Goal: Task Accomplishment & Management: Manage account settings

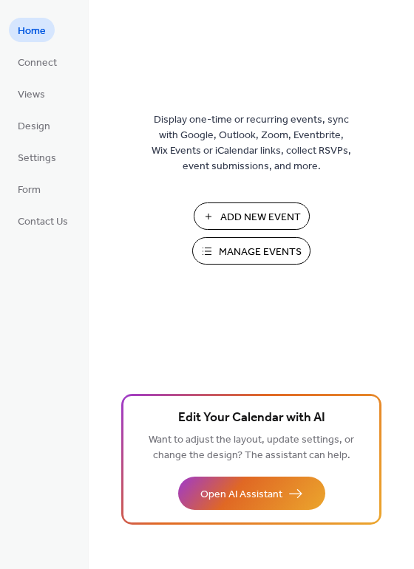
click at [251, 252] on span "Manage Events" at bounding box center [260, 253] width 83 height 16
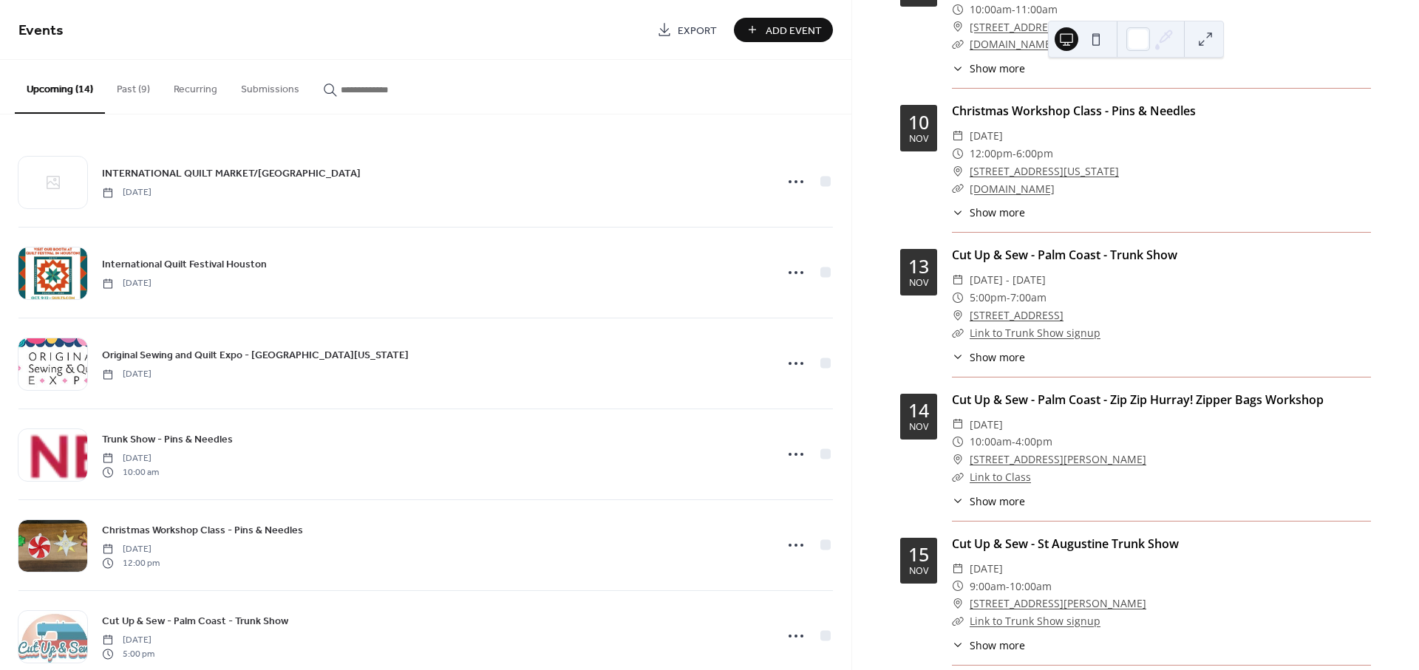
scroll to position [574, 0]
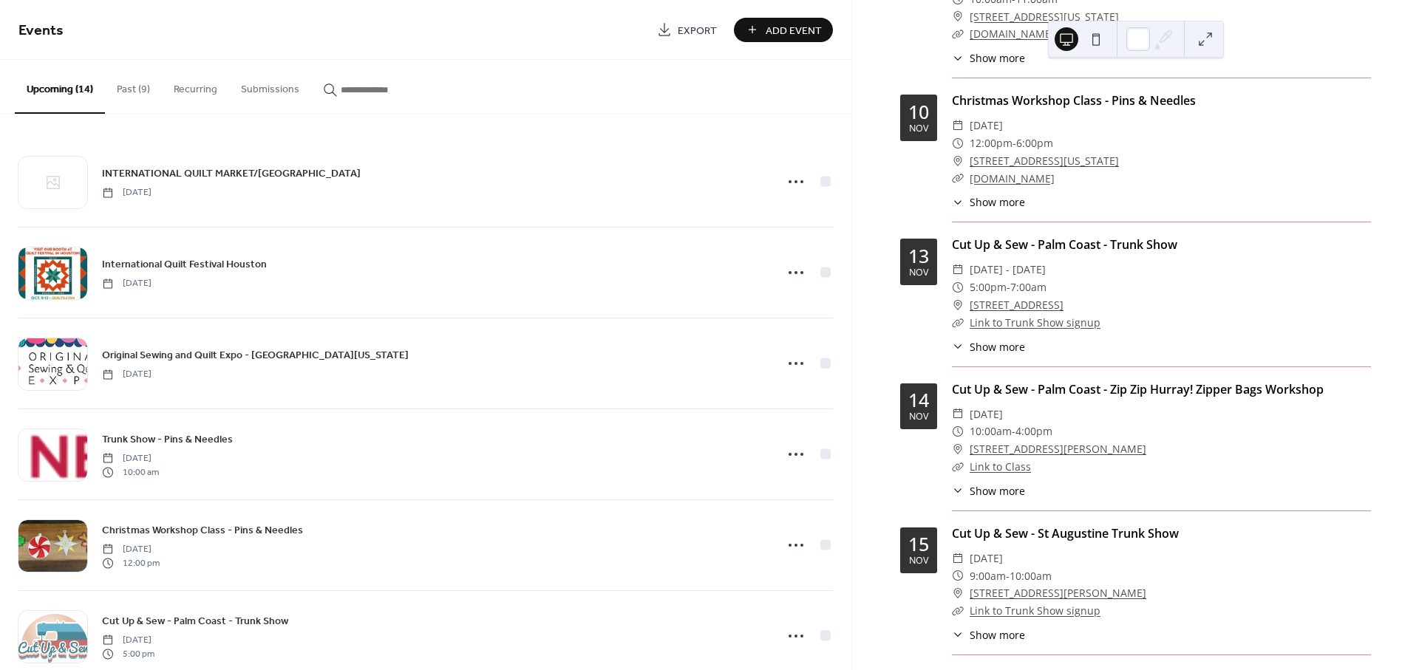
click at [1096, 428] on div "​ 10:00am - 4:00pm" at bounding box center [1161, 432] width 419 height 18
click at [1091, 454] on link "[STREET_ADDRESS][PERSON_NAME]" at bounding box center [1057, 449] width 177 height 18
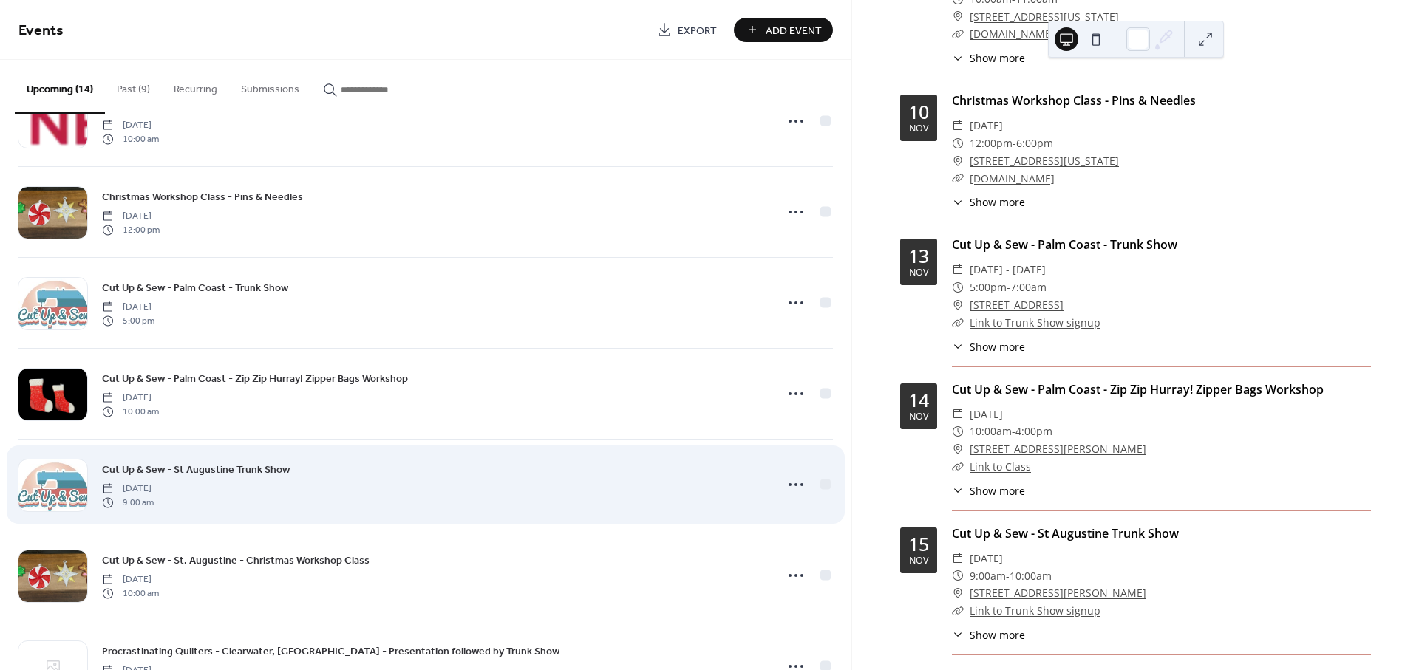
scroll to position [328, 0]
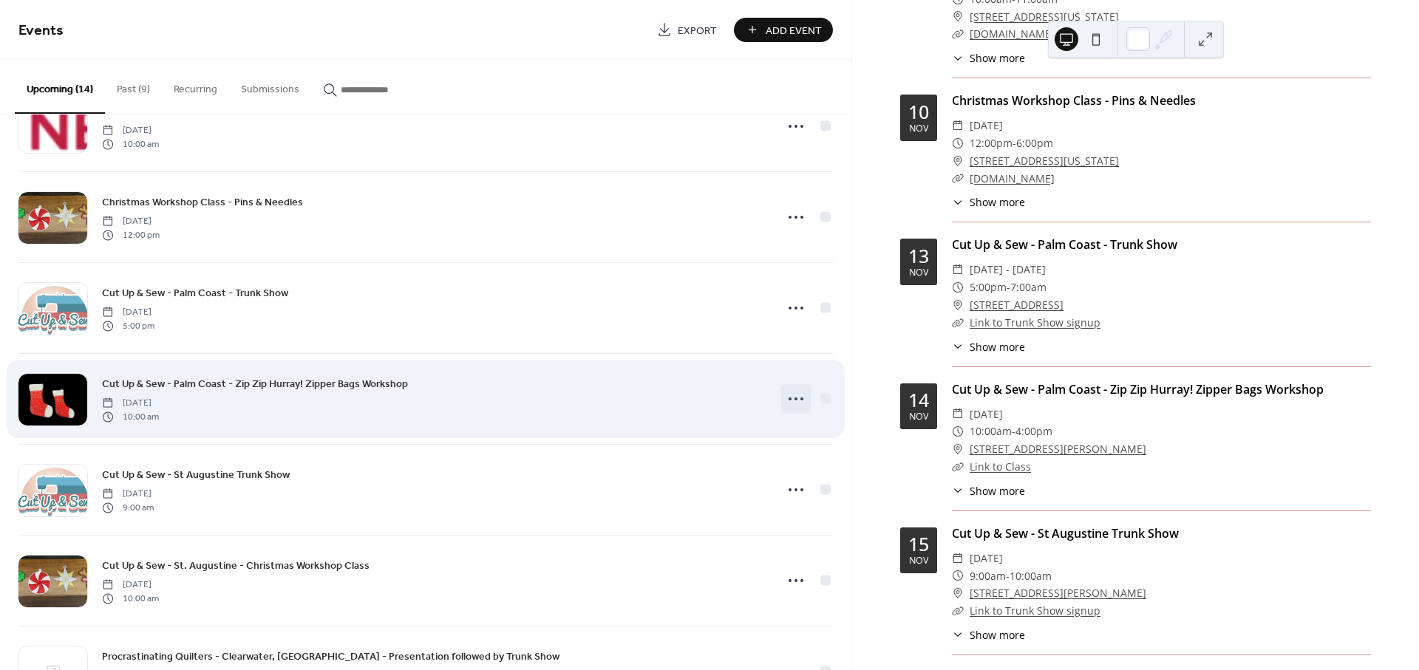
click at [796, 402] on icon at bounding box center [796, 399] width 24 height 24
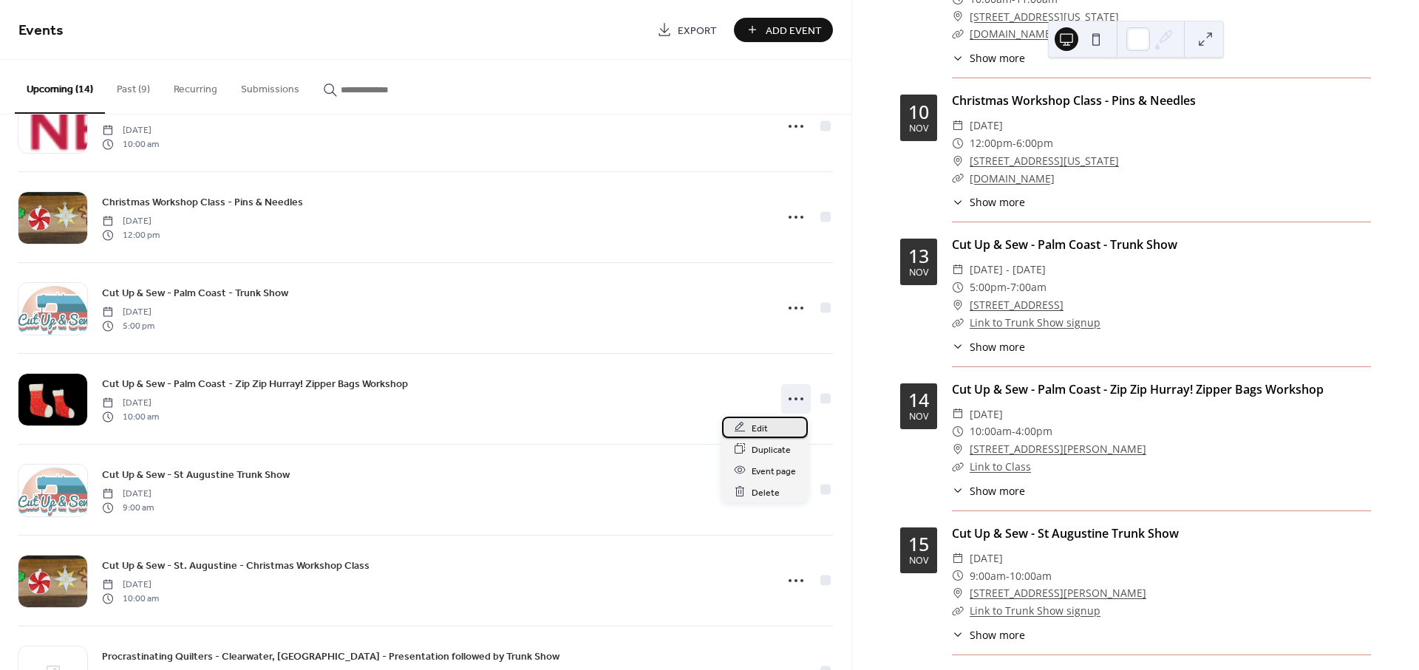
click at [760, 425] on span "Edit" at bounding box center [759, 428] width 16 height 16
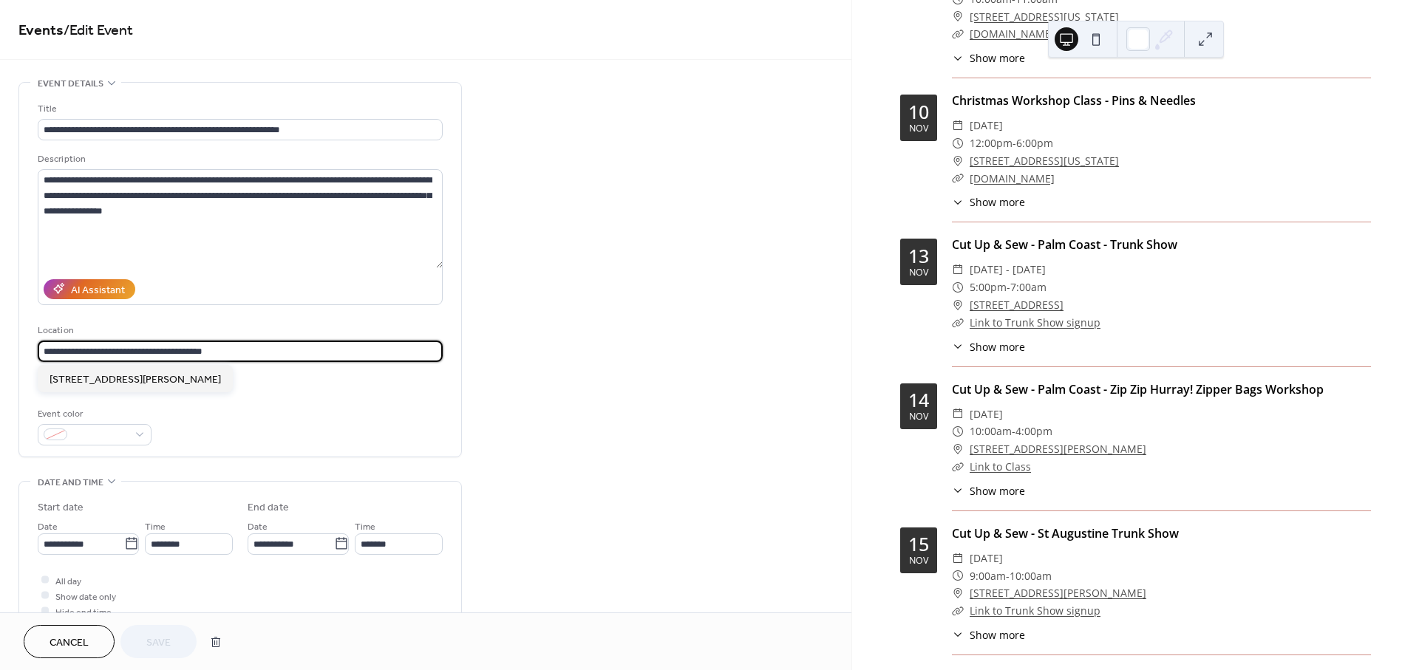
drag, startPoint x: 239, startPoint y: 347, endPoint x: -38, endPoint y: 351, distance: 277.1
click at [0, 351] on html "**********" at bounding box center [709, 335] width 1419 height 670
paste input "text"
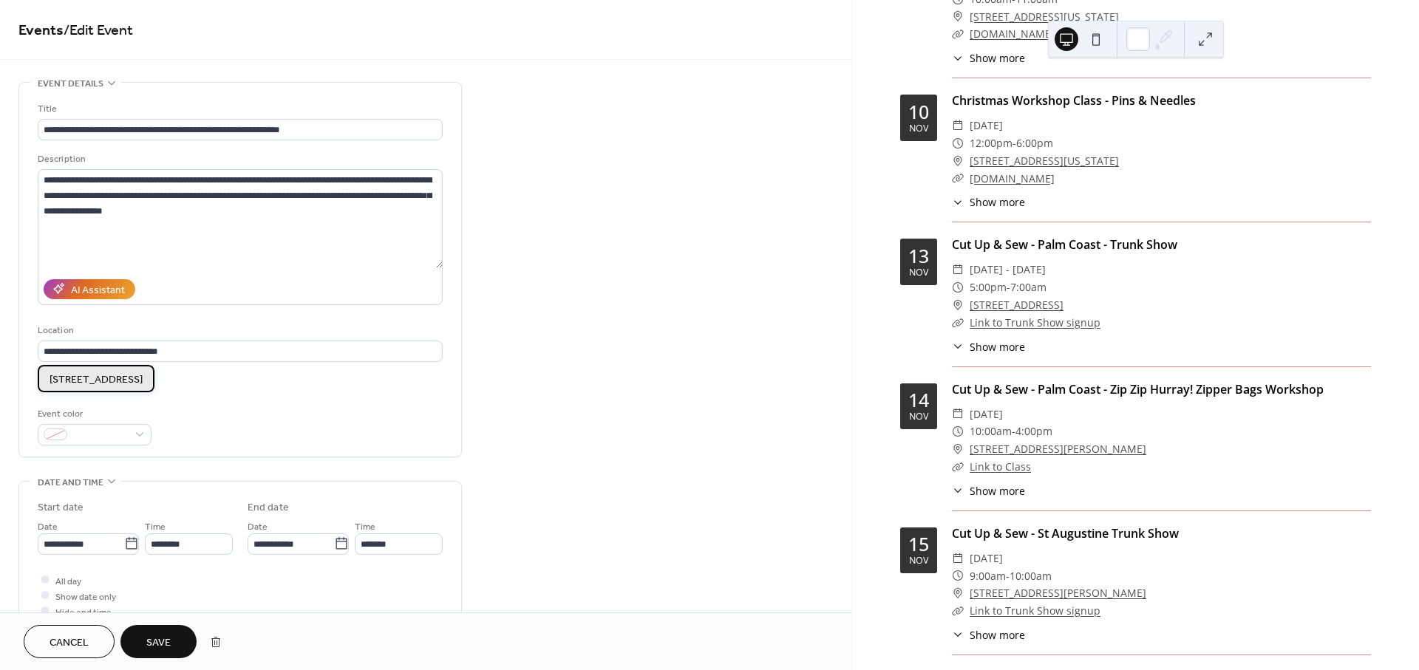
click at [143, 381] on span "[STREET_ADDRESS]" at bounding box center [96, 380] width 93 height 16
type input "**********"
click at [153, 641] on span "Save" at bounding box center [158, 643] width 24 height 16
